Goal: Task Accomplishment & Management: Complete application form

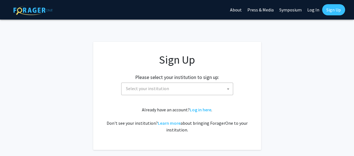
drag, startPoint x: 180, startPoint y: 89, endPoint x: 173, endPoint y: 89, distance: 6.7
click at [180, 89] on span "Select your institution" at bounding box center [178, 88] width 109 height 11
click at [173, 89] on span "Select your institution" at bounding box center [178, 88] width 109 height 11
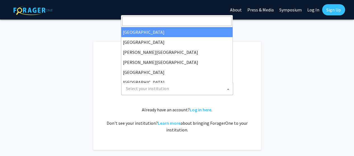
click at [145, 24] on input "Search" at bounding box center [176, 22] width 109 height 10
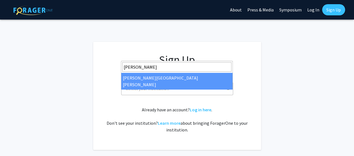
type input "[PERSON_NAME]"
select select "1"
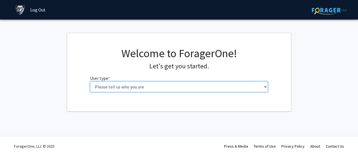
click at [158, 88] on select "Please tell us who you are Undergraduate Student Master's Student Doctoral Cand…" at bounding box center [179, 87] width 178 height 11
select select "2: masters"
click at [90, 82] on select "Please tell us who you are Undergraduate Student Master's Student Doctoral Cand…" at bounding box center [179, 87] width 178 height 11
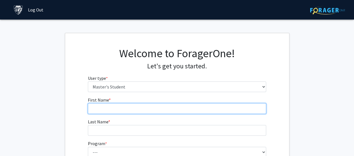
click at [109, 108] on input "First Name * required" at bounding box center [177, 109] width 178 height 11
type input "Yufei"
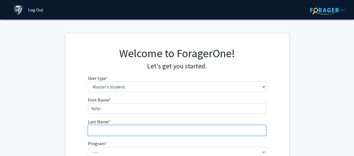
type input "Duan"
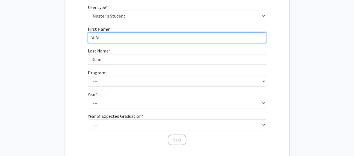
scroll to position [84, 0]
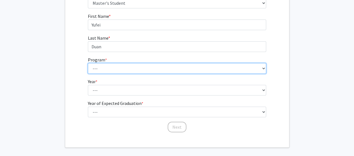
click at [118, 70] on select "--- Anatomy Education Applied and Computational Mathematics Applied Biomedical …" at bounding box center [177, 68] width 178 height 11
select select "26: 18"
click at [88, 63] on select "--- Anatomy Education Applied and Computational Mathematics Applied Biomedical …" at bounding box center [177, 68] width 178 height 11
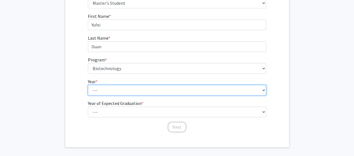
click at [103, 88] on select "--- First Year Second Year" at bounding box center [177, 90] width 178 height 11
select select "1: first_year"
click at [88, 85] on select "--- First Year Second Year" at bounding box center [177, 90] width 178 height 11
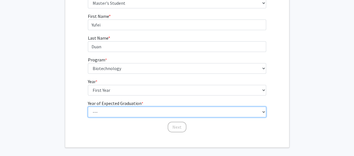
click at [110, 113] on select "--- 2025 2026 2027 2028 2029 2030 2031 2032 2033 2034" at bounding box center [177, 112] width 178 height 11
select select "3: 2027"
click at [88, 107] on select "--- 2025 2026 2027 2028 2029 2030 2031 2032 2033 2034" at bounding box center [177, 112] width 178 height 11
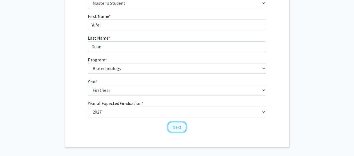
click at [176, 128] on button "Next" at bounding box center [177, 127] width 19 height 11
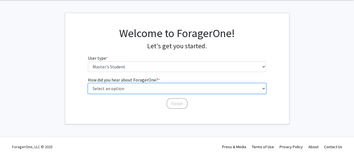
click at [123, 88] on select "Select an option Peer/student recommendation Faculty/staff recommendation Unive…" at bounding box center [177, 88] width 178 height 11
click at [123, 87] on select "Select an option Peer/student recommendation Faculty/staff recommendation Unive…" at bounding box center [177, 88] width 178 height 11
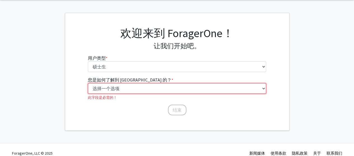
click at [118, 86] on select "选择一个选项 同学/同学推荐 教职员工推荐 大学网站 大学电子邮件或时事通讯 其他" at bounding box center [177, 88] width 178 height 11
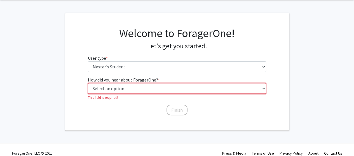
click at [136, 86] on select "Select an option Peer/student recommendation Faculty/staff recommendation Unive…" at bounding box center [177, 88] width 178 height 11
click at [88, 83] on select "Select an option Peer/student recommendation Faculty/staff recommendation Unive…" at bounding box center [177, 88] width 178 height 11
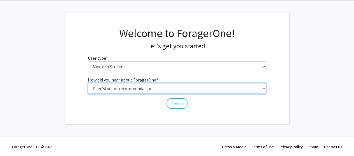
click at [163, 90] on select "Select an option Peer/student recommendation Faculty/staff recommendation Unive…" at bounding box center [177, 88] width 178 height 11
select select "3: university_website"
click at [88, 83] on select "Select an option Peer/student recommendation Faculty/staff recommendation Unive…" at bounding box center [177, 88] width 178 height 11
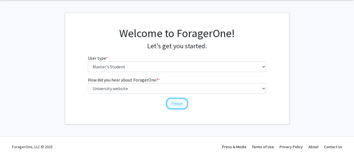
click at [172, 103] on button "Finish" at bounding box center [176, 103] width 21 height 11
click at [176, 101] on button "Finish" at bounding box center [176, 103] width 21 height 11
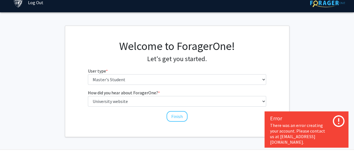
scroll to position [0, 0]
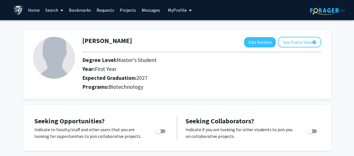
drag, startPoint x: 10, startPoint y: 84, endPoint x: 7, endPoint y: 85, distance: 2.9
